Goal: Task Accomplishment & Management: Complete application form

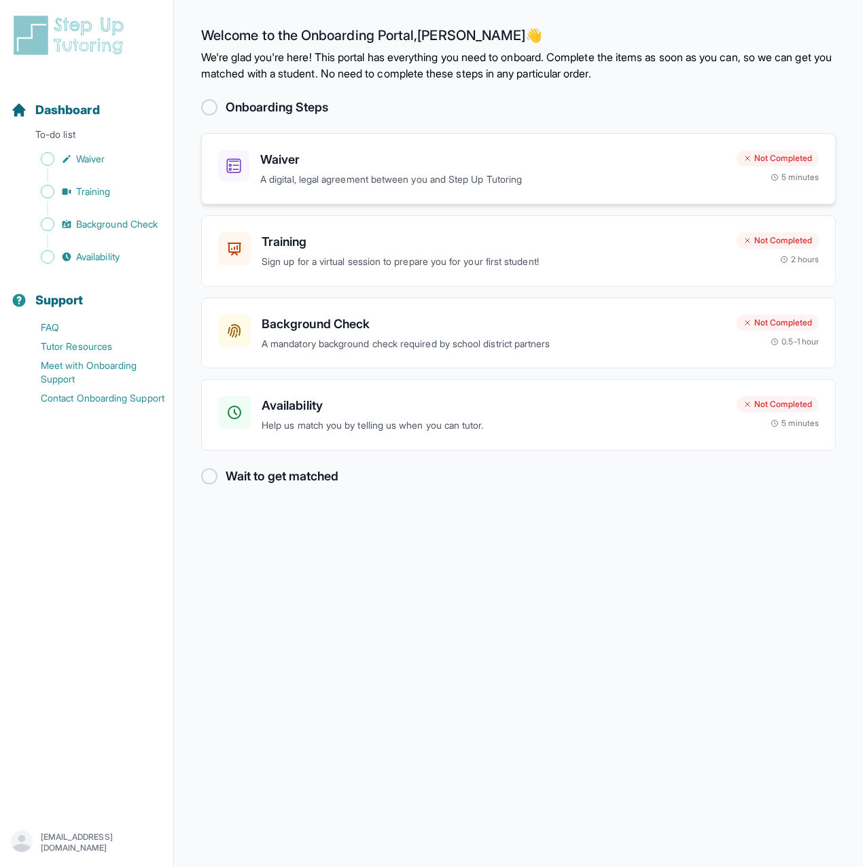
click at [386, 162] on h3 "Waiver" at bounding box center [492, 159] width 465 height 19
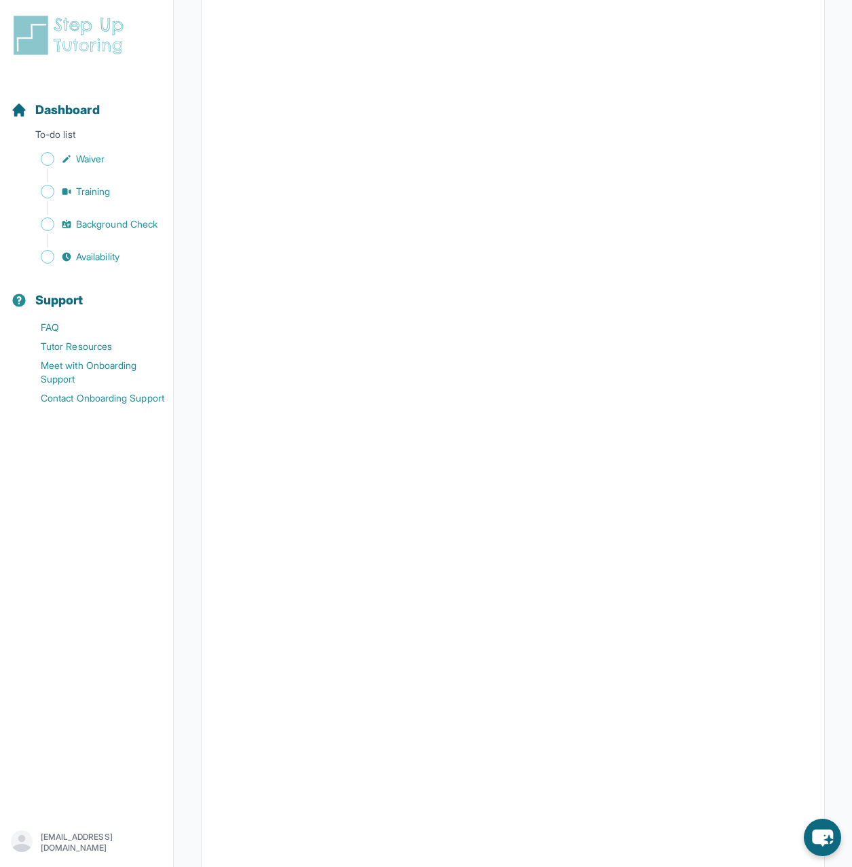
scroll to position [2083, 0]
click at [73, 160] on link "Waiver" at bounding box center [92, 158] width 162 height 19
click at [58, 118] on span "Dashboard" at bounding box center [67, 110] width 65 height 19
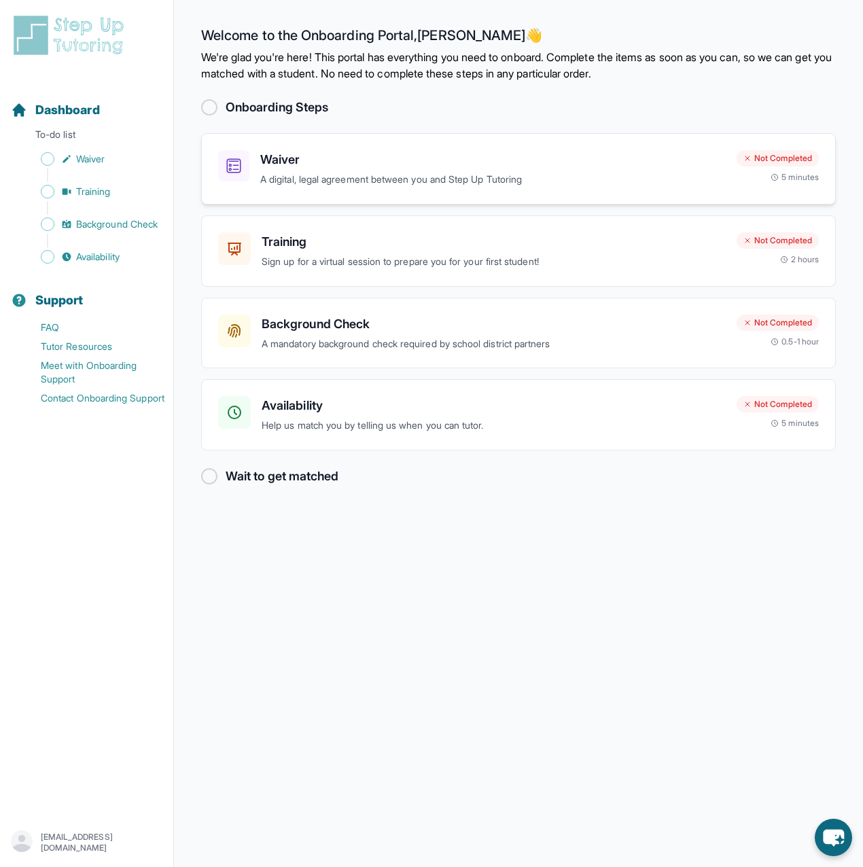
click at [336, 183] on p "A digital, legal agreement between you and Step Up Tutoring" at bounding box center [492, 180] width 465 height 16
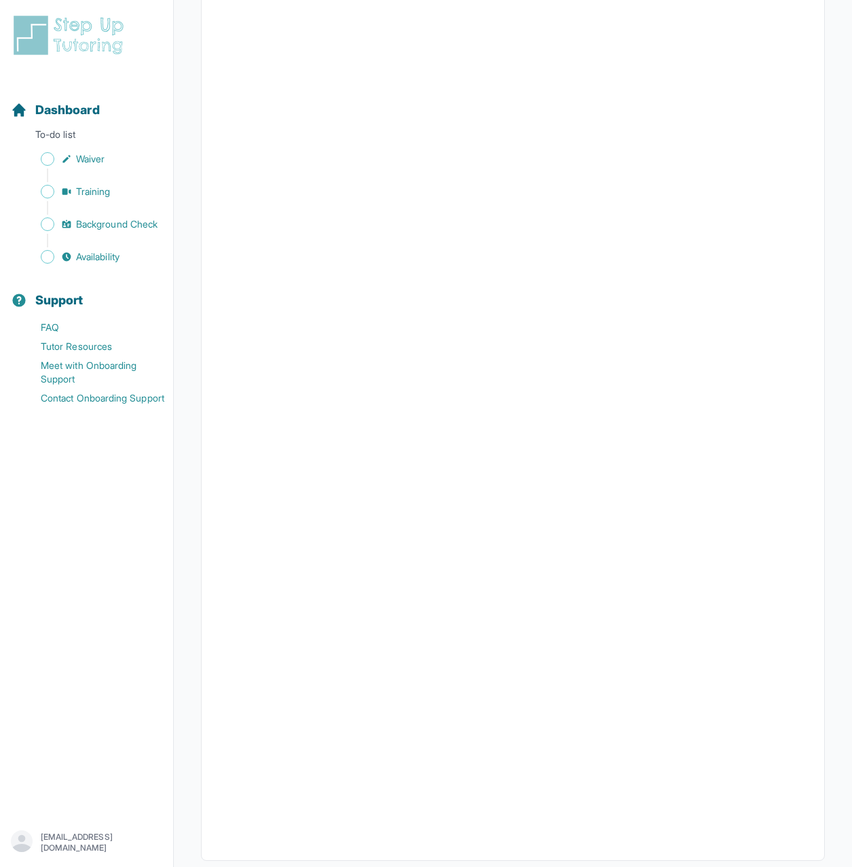
scroll to position [2083, 0]
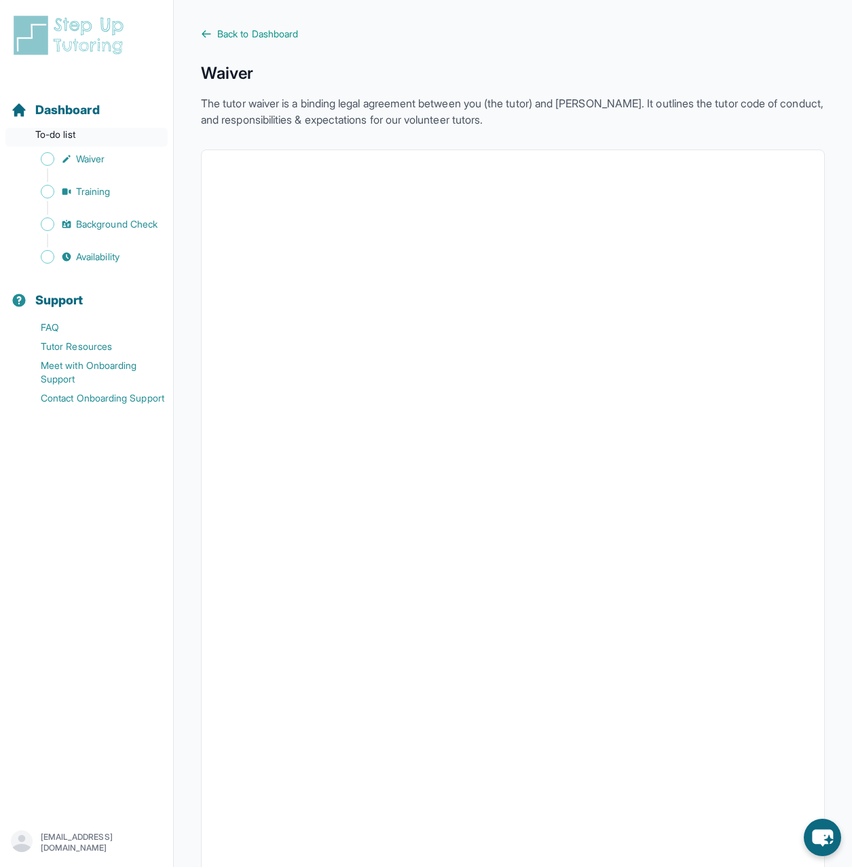
click at [77, 131] on p "To-do list" at bounding box center [86, 137] width 162 height 19
click at [66, 133] on p "To-do list" at bounding box center [86, 137] width 162 height 19
click at [59, 114] on span "Dashboard" at bounding box center [67, 110] width 65 height 19
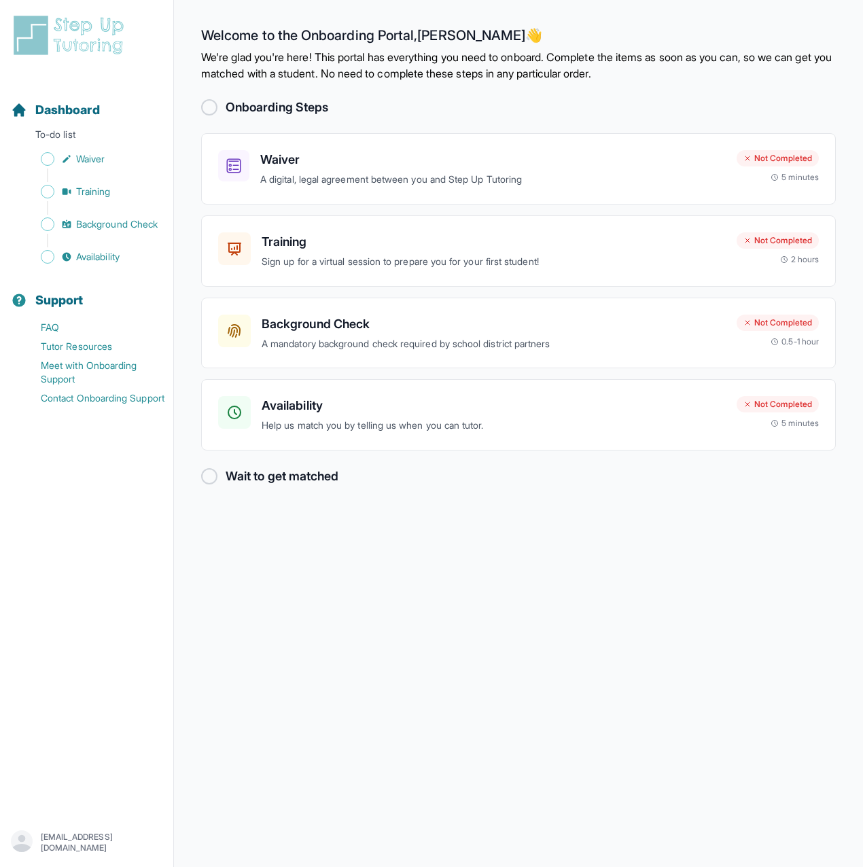
click at [204, 102] on div at bounding box center [209, 107] width 16 height 16
drag, startPoint x: 204, startPoint y: 110, endPoint x: 180, endPoint y: 128, distance: 30.6
click at [204, 110] on div at bounding box center [209, 107] width 16 height 16
click at [124, 266] on link "Availability" at bounding box center [92, 256] width 162 height 19
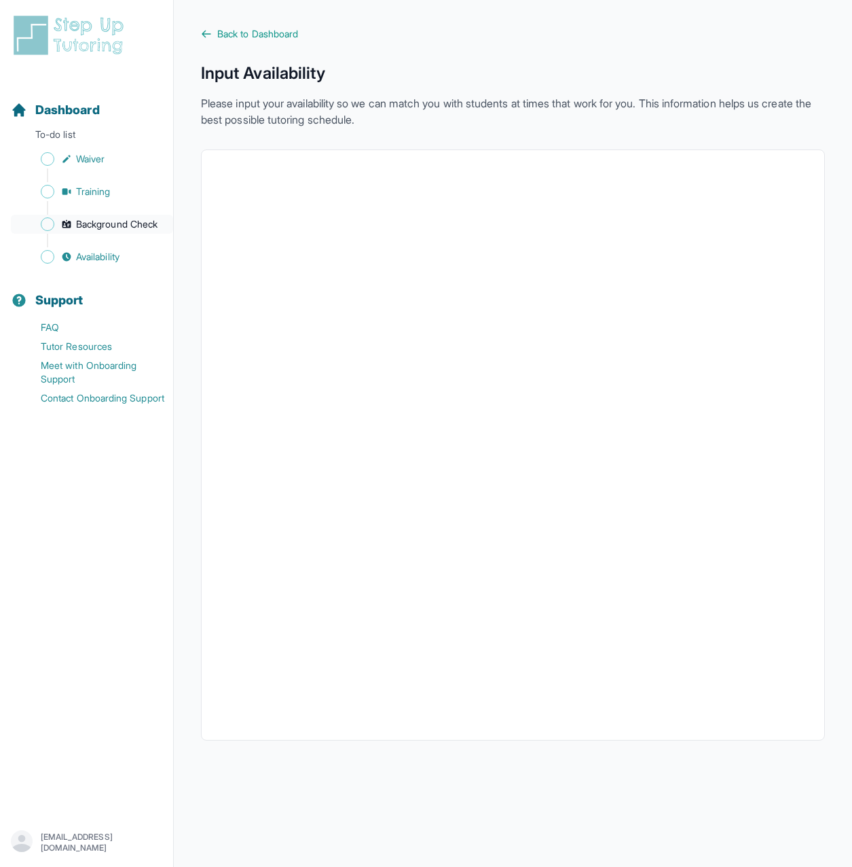
click at [130, 228] on span "Background Check" at bounding box center [117, 224] width 82 height 14
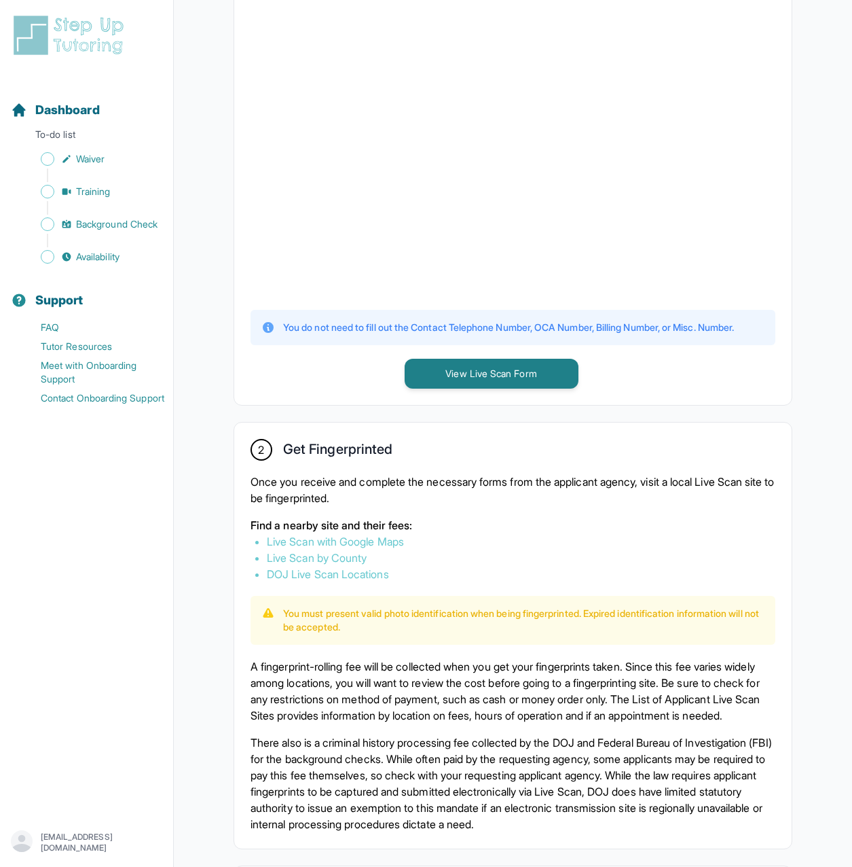
scroll to position [408, 0]
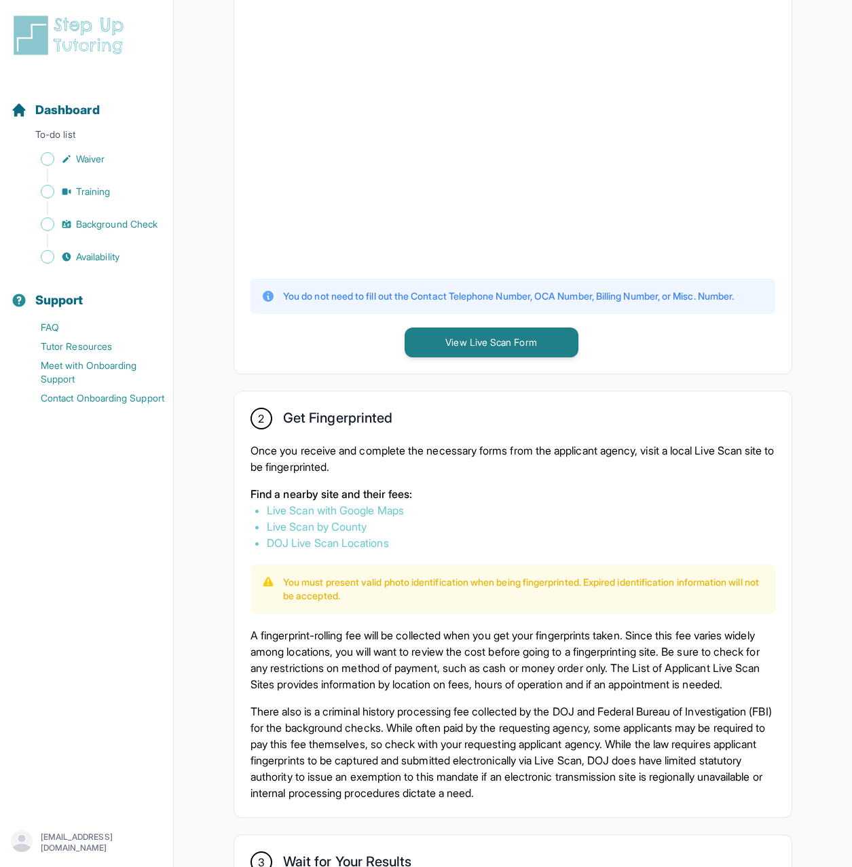
drag, startPoint x: 589, startPoint y: 623, endPoint x: 611, endPoint y: 600, distance: 31.2
click at [599, 619] on div "1 Print and Fill Out Form Click on the button below to view the Live Scan form.…" at bounding box center [513, 457] width 624 height 1234
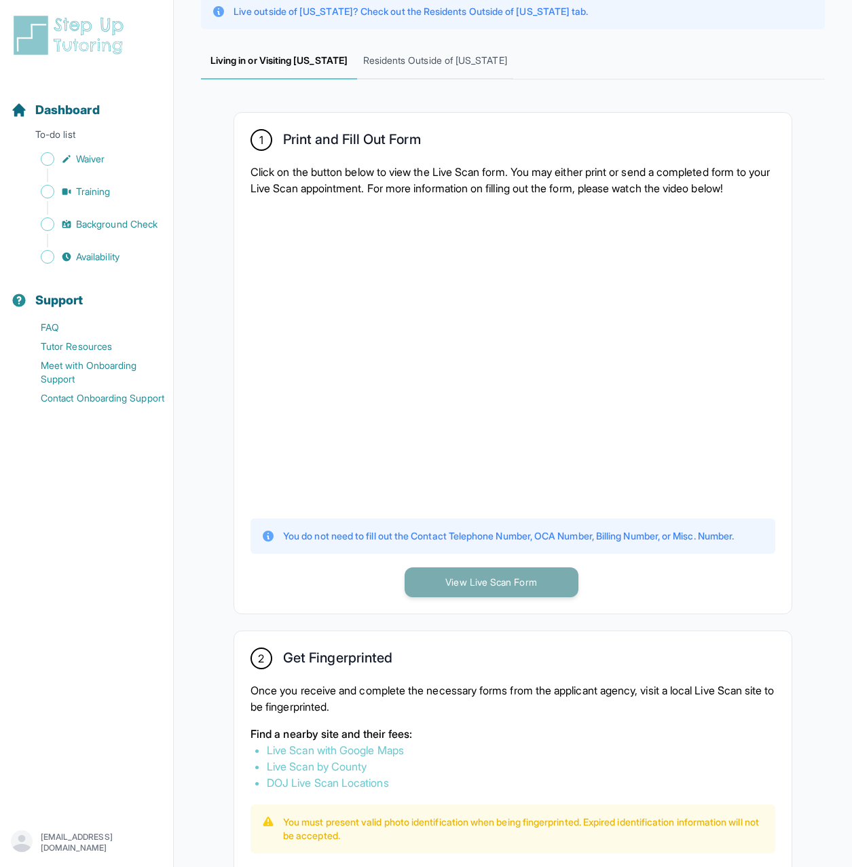
scroll to position [162, 0]
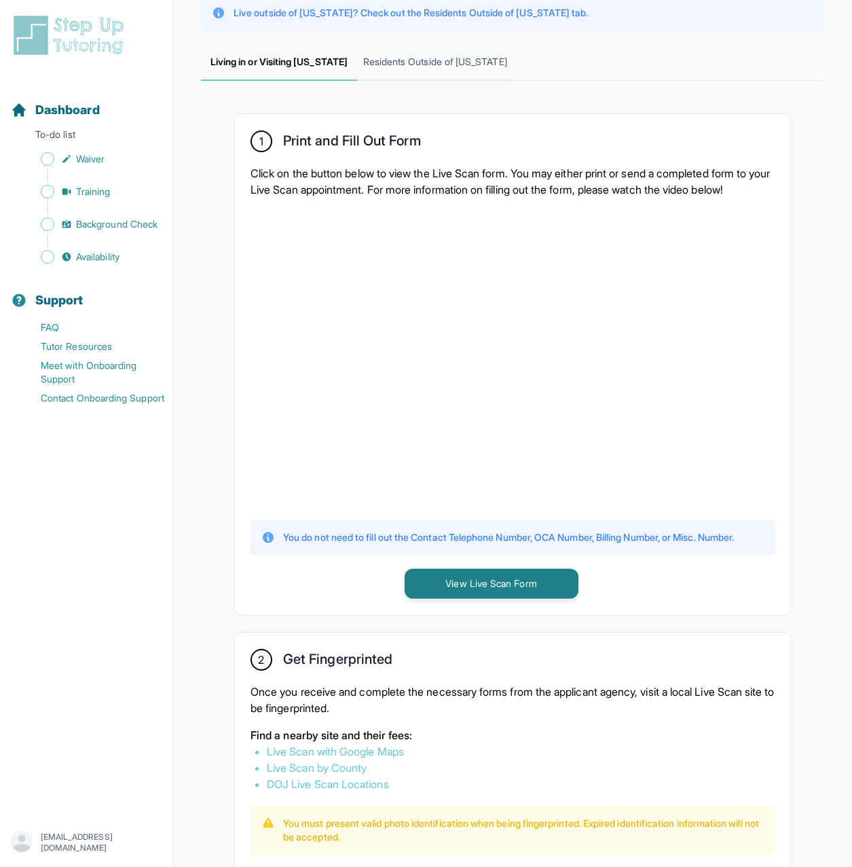
click at [787, 300] on div "1 Print and Fill Out Form Click on the button below to view the Live Scan form.…" at bounding box center [513, 364] width 558 height 501
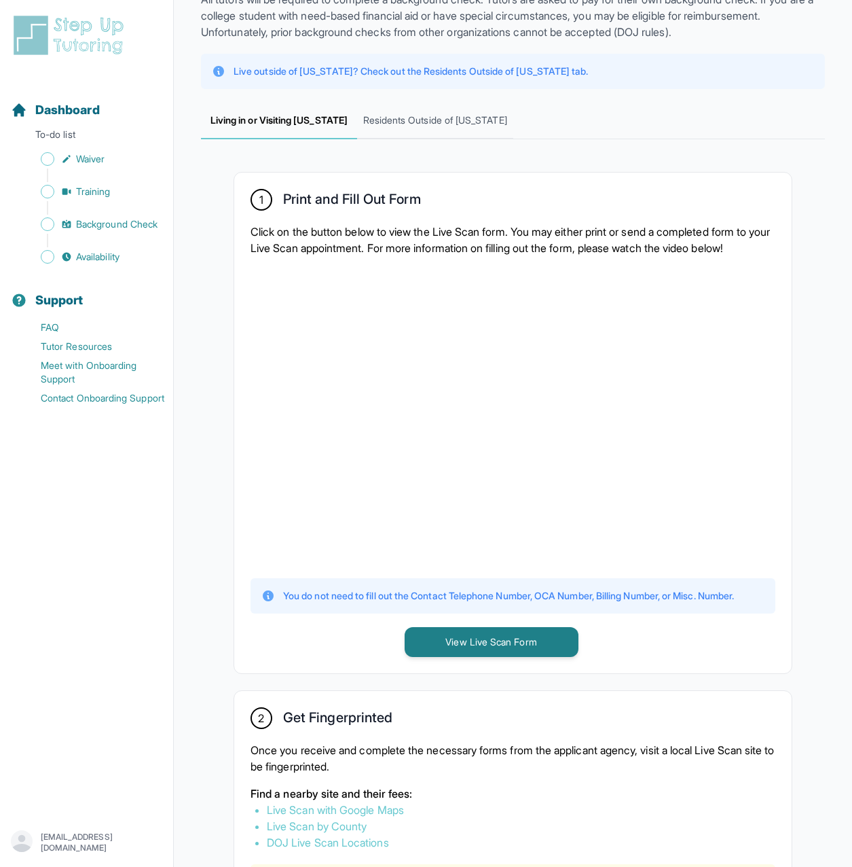
scroll to position [0, 0]
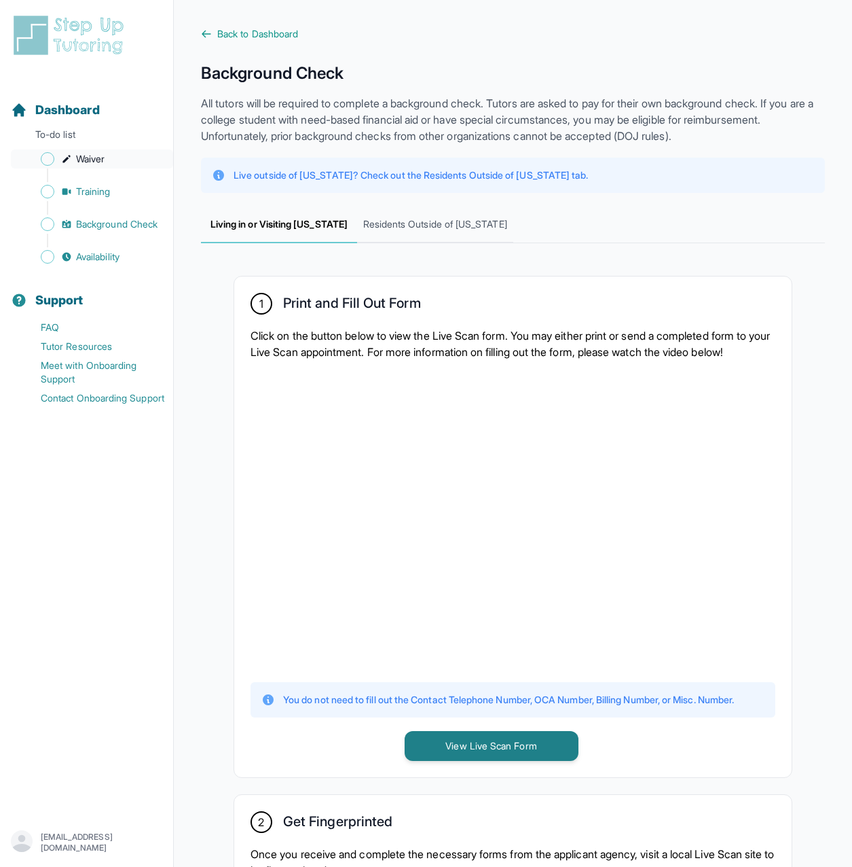
click at [78, 162] on span "Waiver" at bounding box center [90, 159] width 29 height 14
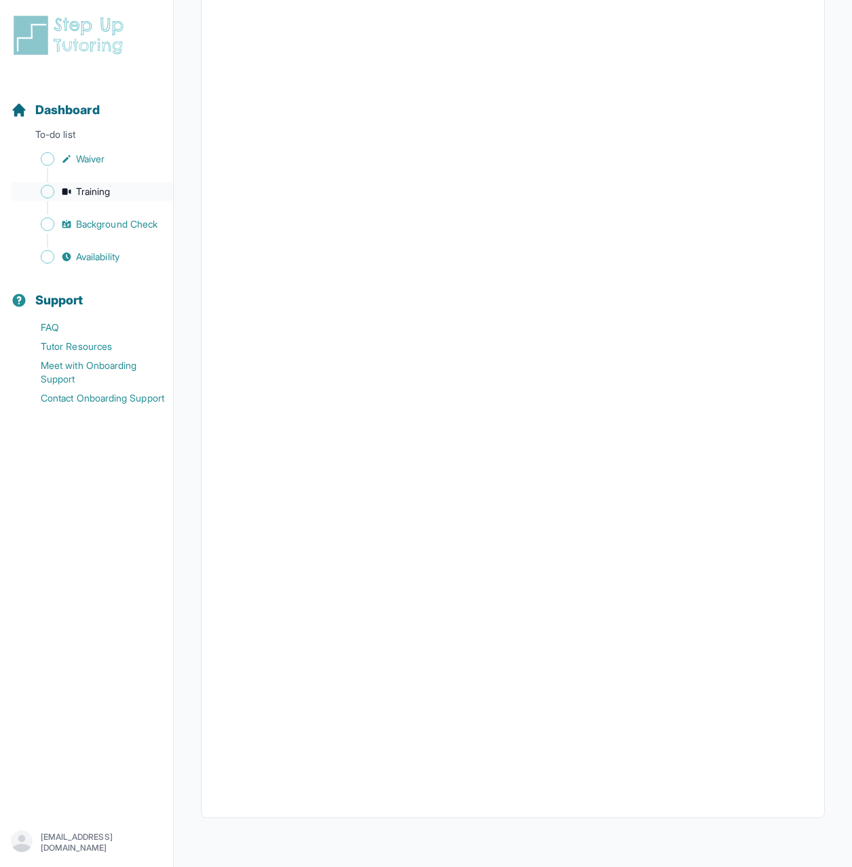
click at [115, 182] on link "Training" at bounding box center [92, 191] width 162 height 19
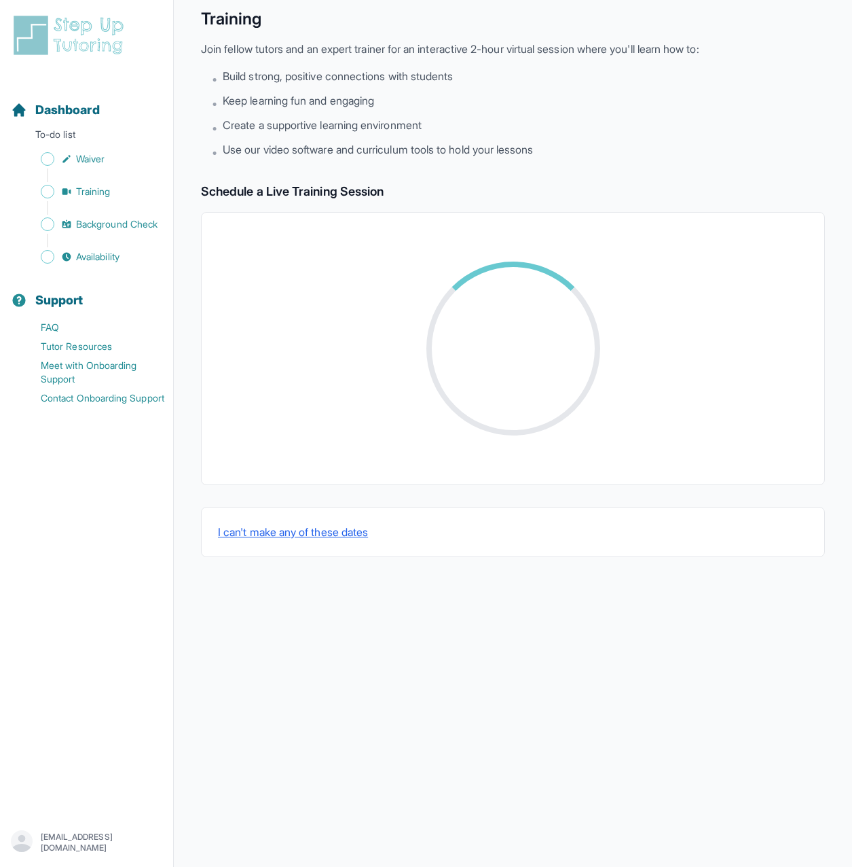
scroll to position [90, 0]
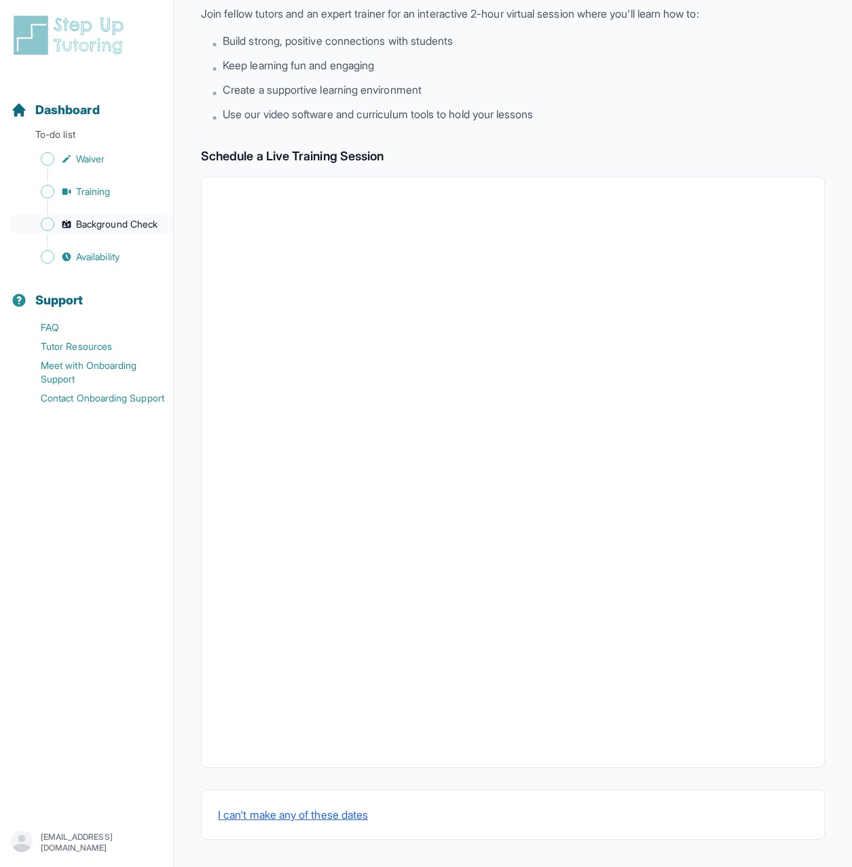
click at [130, 231] on link "Background Check" at bounding box center [92, 224] width 162 height 19
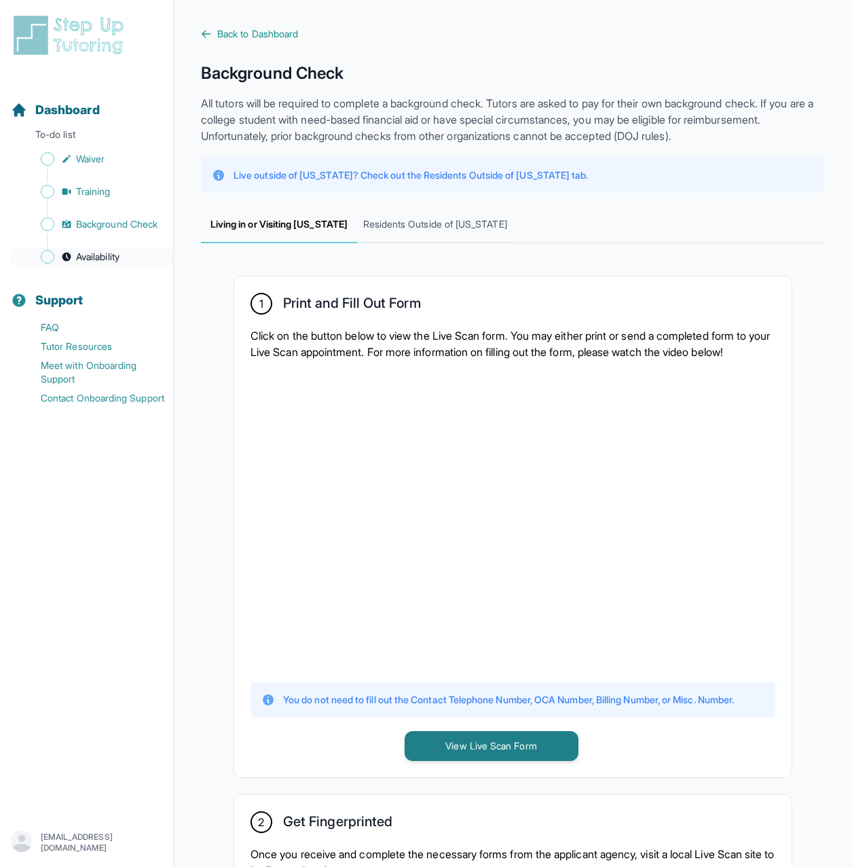
click at [125, 260] on link "Availability" at bounding box center [92, 256] width 162 height 19
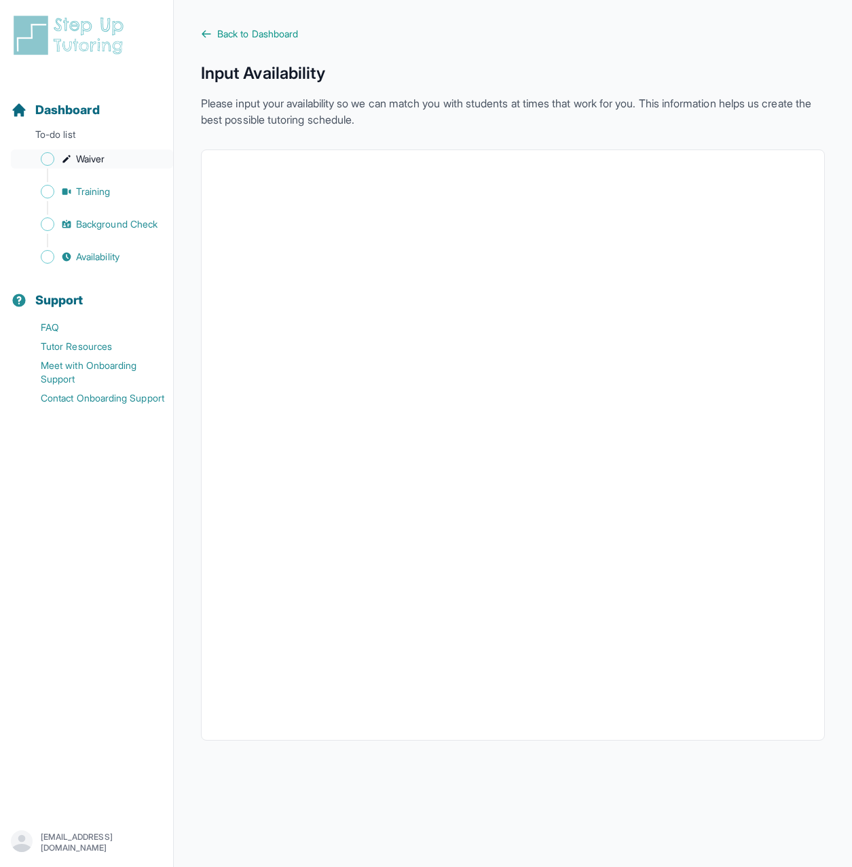
click at [107, 166] on link "Waiver" at bounding box center [92, 158] width 162 height 19
click at [264, 33] on span "Back to Dashboard" at bounding box center [257, 34] width 81 height 14
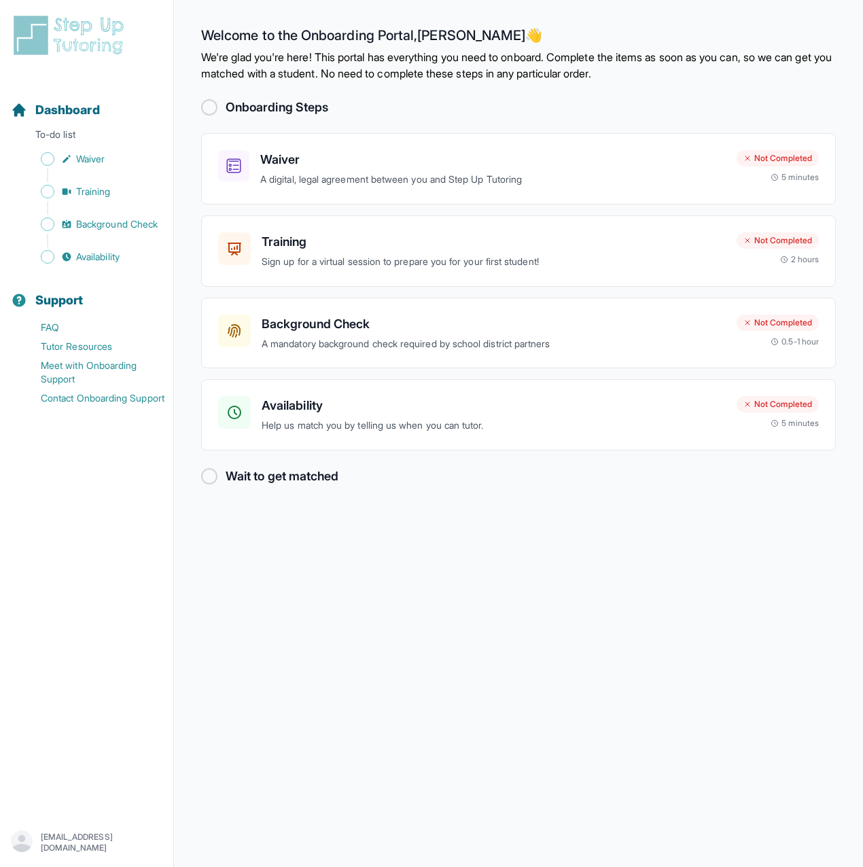
click at [226, 467] on h2 "Wait to get matched" at bounding box center [282, 476] width 113 height 19
